Goal: Task Accomplishment & Management: Complete application form

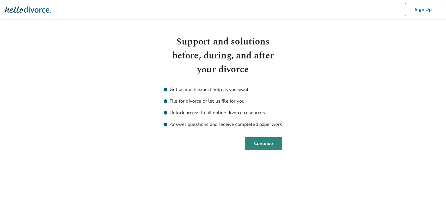
click at [260, 144] on button "Continue" at bounding box center [263, 143] width 37 height 13
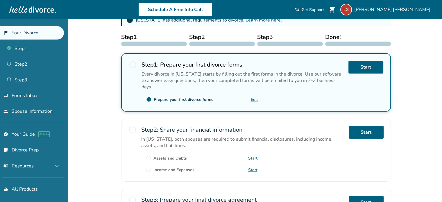
scroll to position [117, 0]
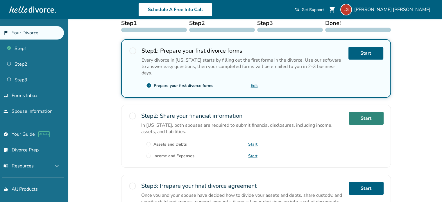
click at [371, 112] on link "Start" at bounding box center [366, 118] width 35 height 13
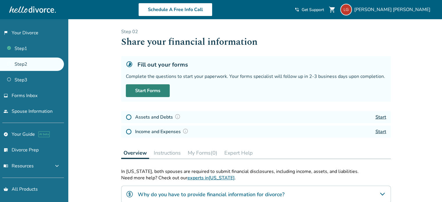
click at [139, 91] on link "Start Forms" at bounding box center [148, 90] width 44 height 13
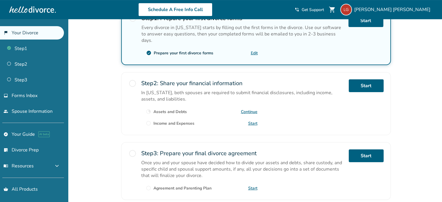
scroll to position [151, 0]
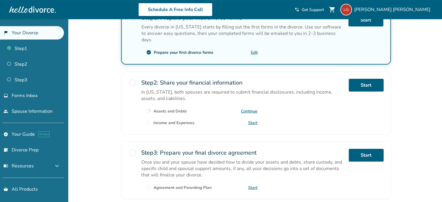
click at [252, 120] on link "Start" at bounding box center [252, 123] width 9 height 6
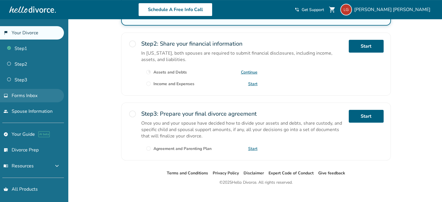
click at [48, 94] on link "inbox Forms Inbox" at bounding box center [32, 95] width 64 height 13
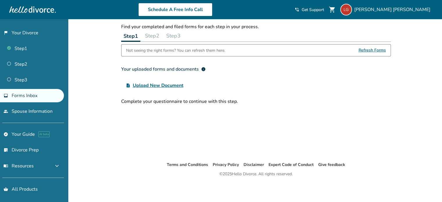
scroll to position [19, 0]
click at [40, 115] on link "people Spouse Information" at bounding box center [32, 111] width 64 height 13
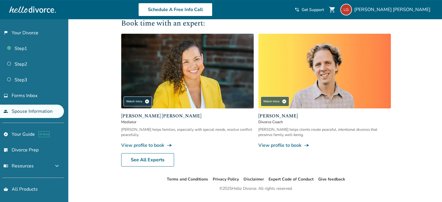
scroll to position [152, 0]
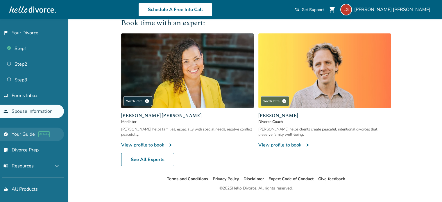
click at [50, 138] on link "explore Your Guide AI beta" at bounding box center [32, 134] width 64 height 13
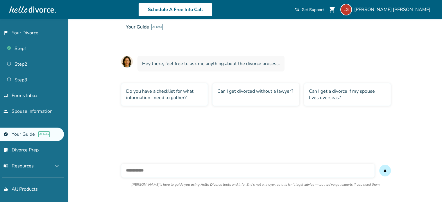
click at [143, 89] on div "Do you have a checklist for what information I need to gather?" at bounding box center [164, 94] width 87 height 23
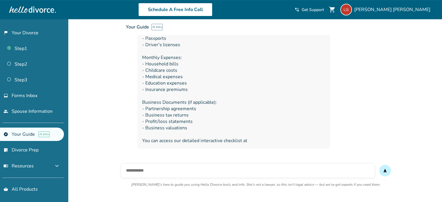
scroll to position [266, 0]
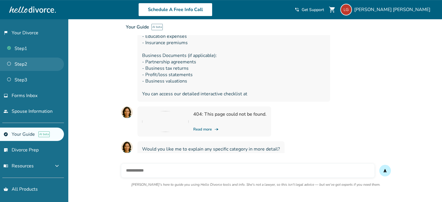
click at [27, 62] on link "Step 2" at bounding box center [32, 64] width 64 height 13
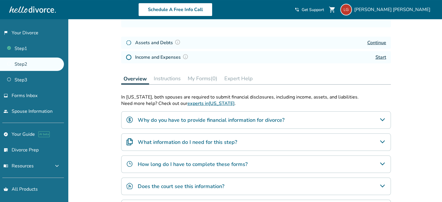
scroll to position [134, 0]
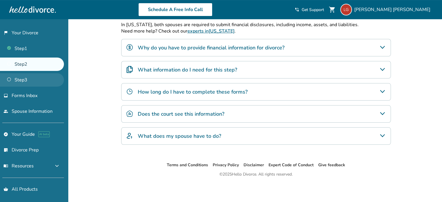
click at [37, 79] on link "Step 3" at bounding box center [32, 79] width 64 height 13
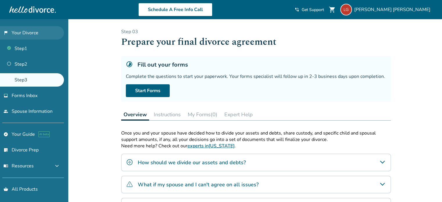
click at [38, 34] on link "flag_2 Your Divorce" at bounding box center [32, 32] width 64 height 13
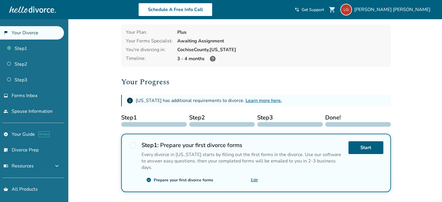
scroll to position [22, 0]
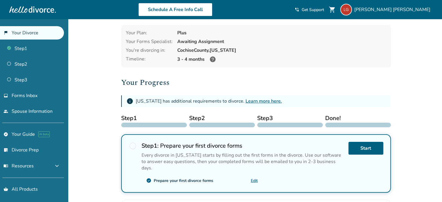
click at [257, 101] on link "Learn more here." at bounding box center [264, 101] width 36 height 6
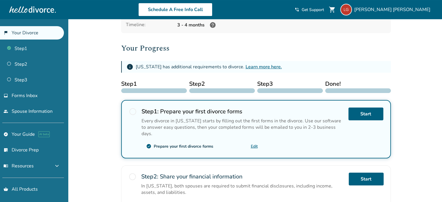
scroll to position [58, 0]
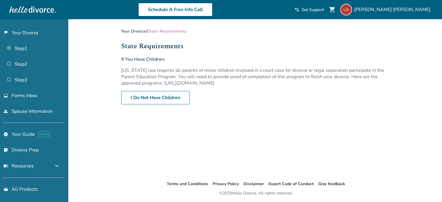
drag, startPoint x: 143, startPoint y: 82, endPoint x: 323, endPoint y: 83, distance: 180.4
click at [323, 83] on p "Arizona law requires all parents of minor children involved in a court case for…" at bounding box center [256, 76] width 270 height 19
copy p "https://www.azcourts.gov/efilinginformation/Parent-Education-Program-Info"
